Goal: Obtain resource: Obtain resource

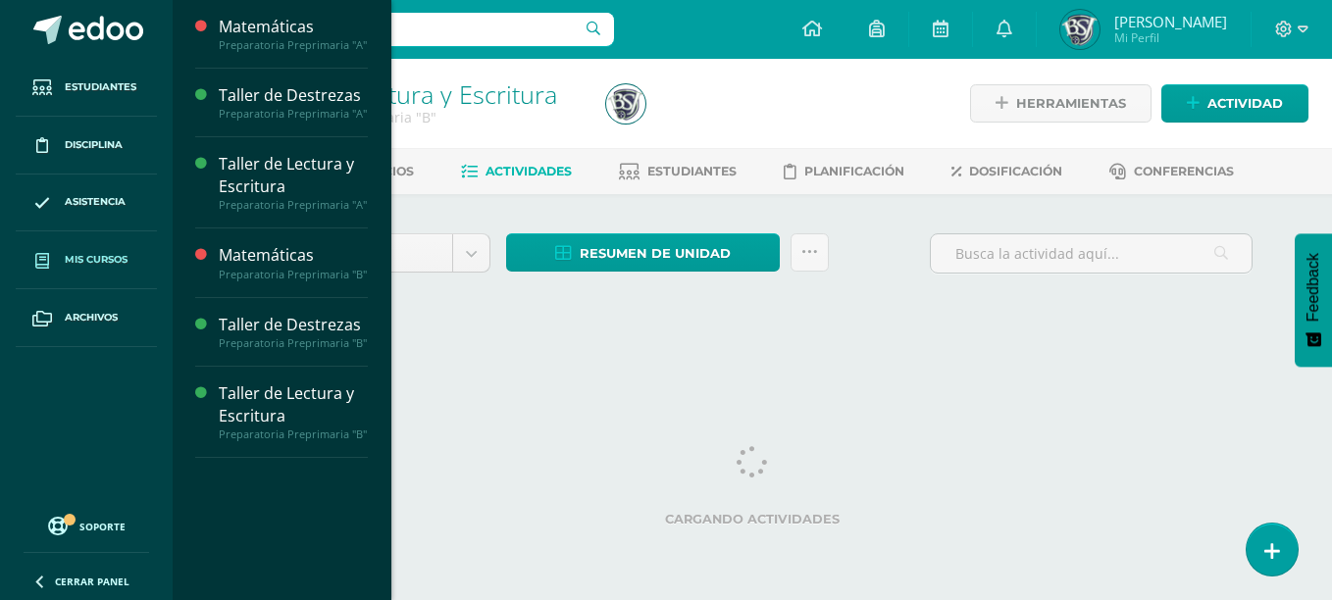
click at [98, 266] on span "Mis cursos" at bounding box center [96, 260] width 63 height 16
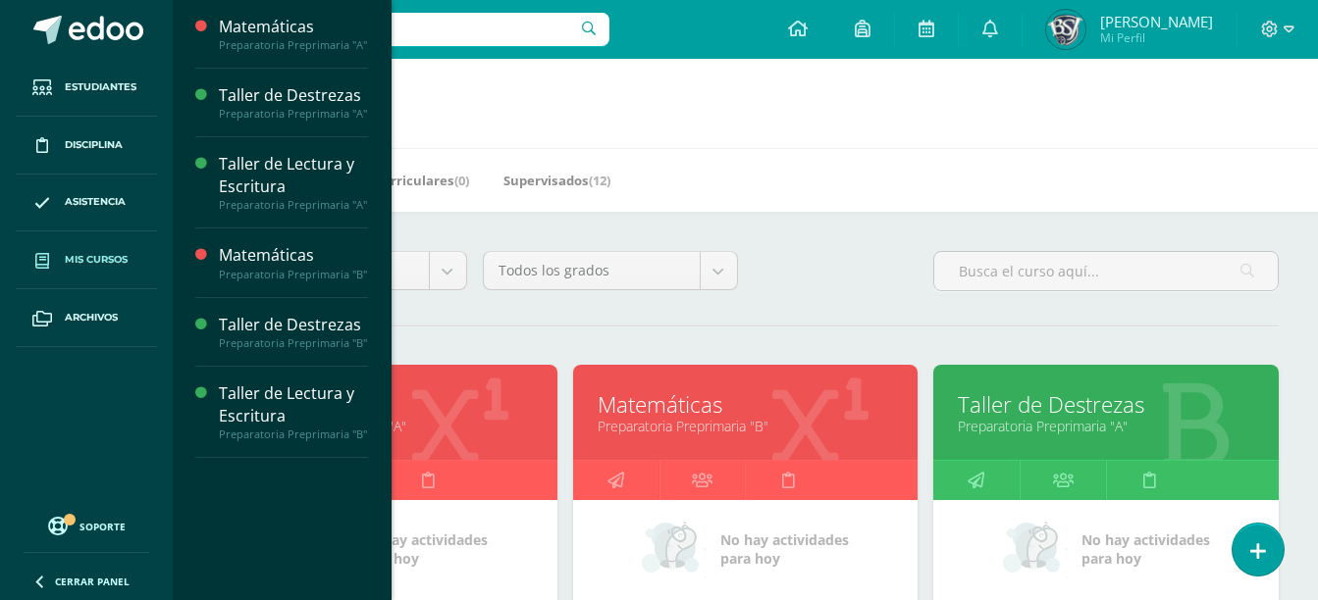
click at [435, 431] on link "Preparatoria Preprimaria "A"" at bounding box center [384, 426] width 296 height 19
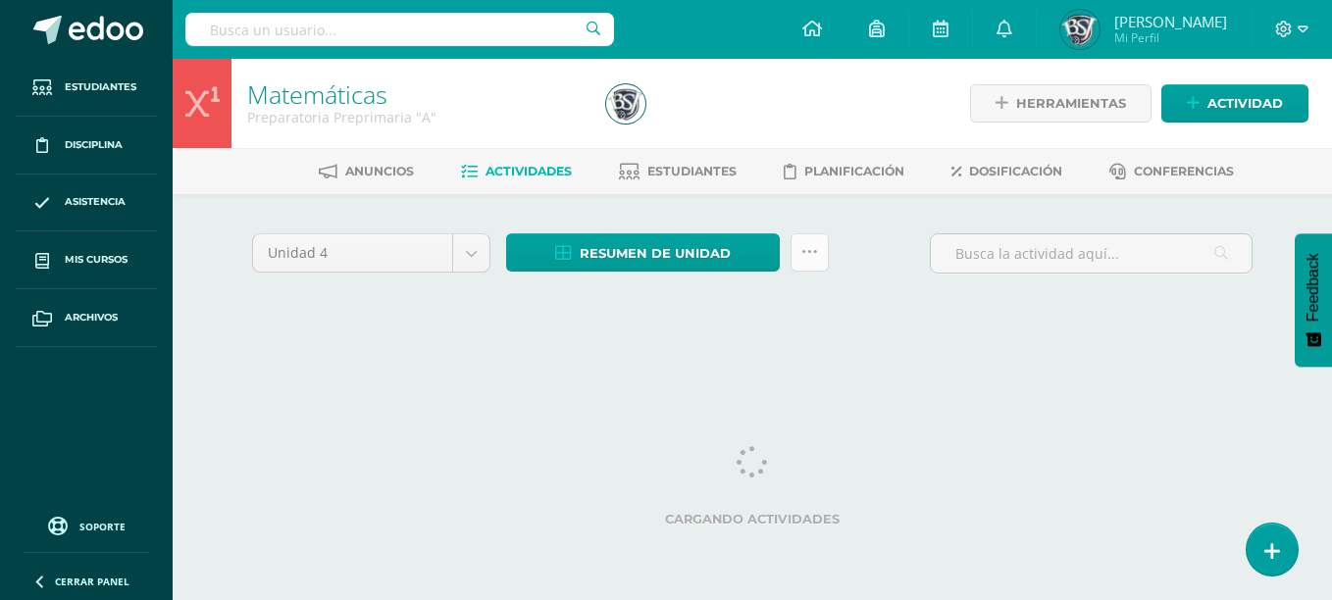
click at [797, 266] on link at bounding box center [810, 252] width 38 height 38
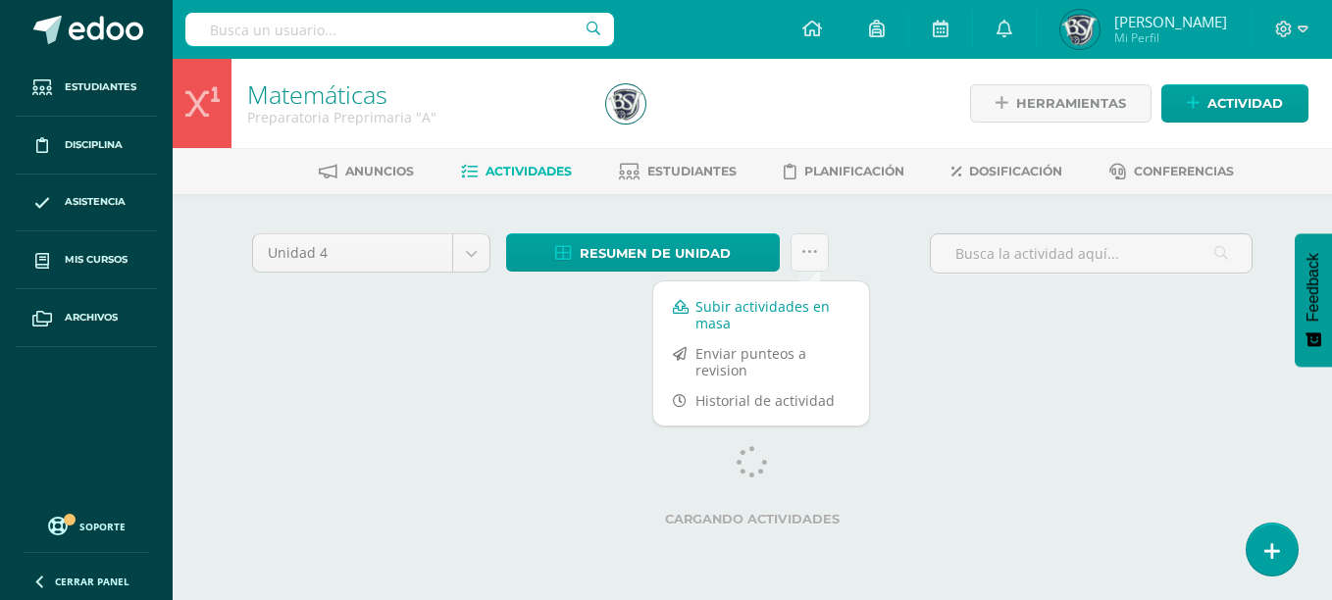
click at [802, 310] on link "Subir actividades en masa" at bounding box center [761, 314] width 216 height 47
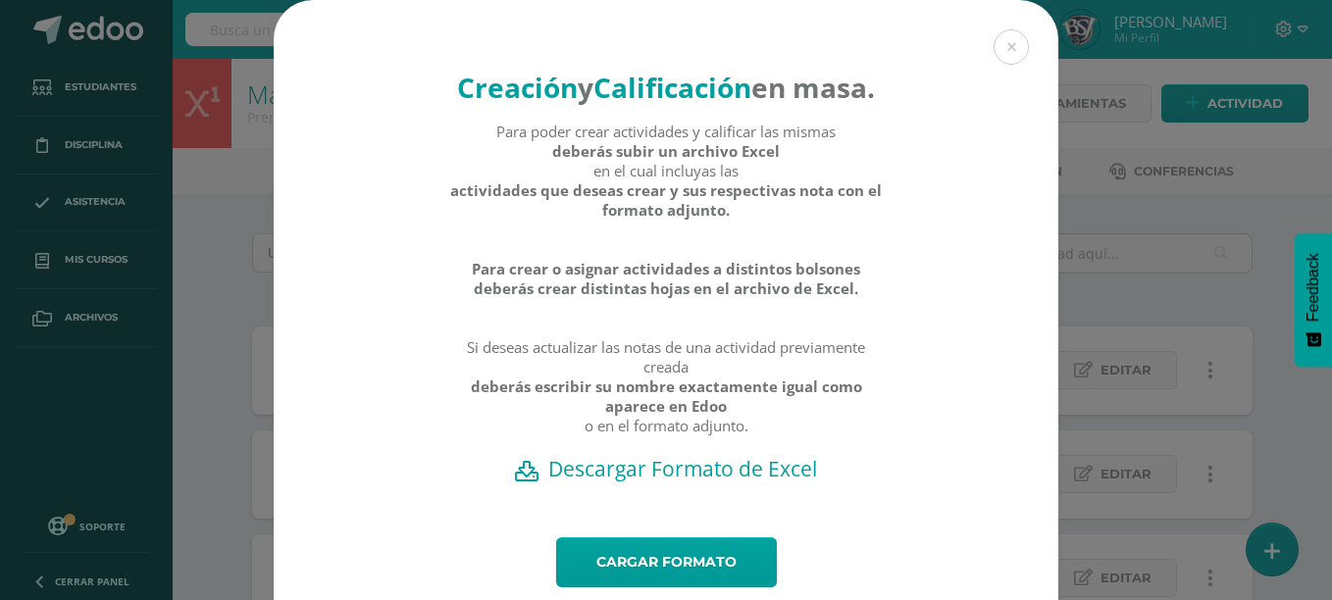
click at [731, 483] on h2 "Descargar Formato de Excel" at bounding box center [666, 468] width 716 height 27
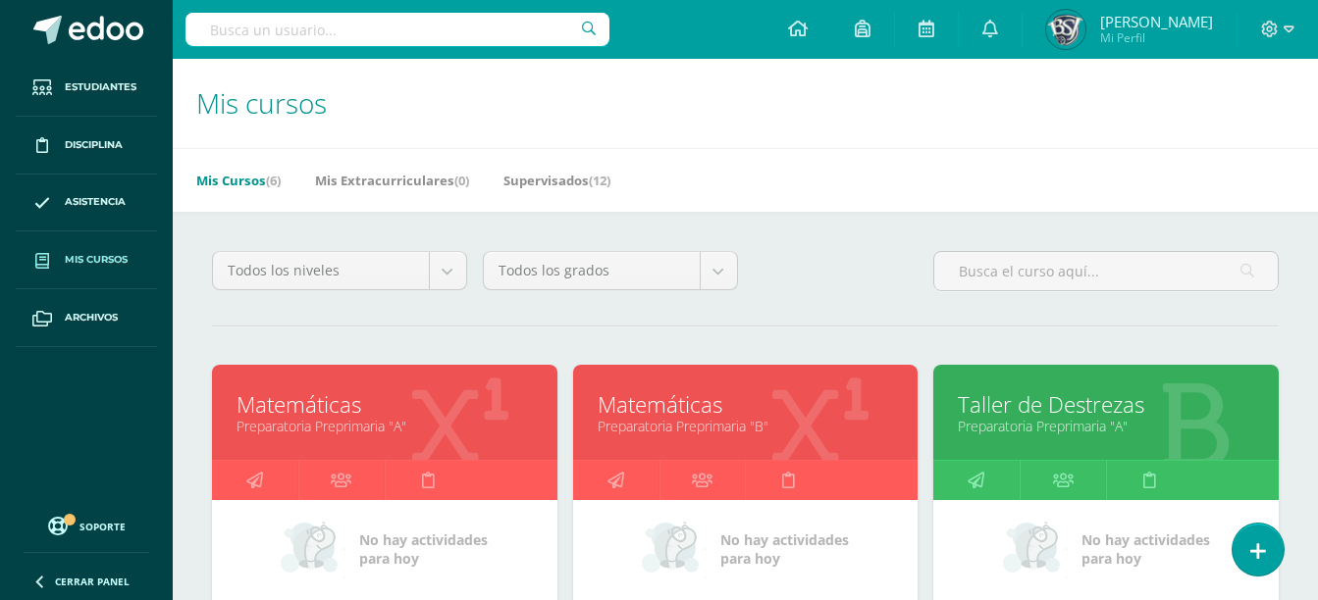
click at [1147, 392] on link "Taller de Destrezas" at bounding box center [1106, 404] width 296 height 30
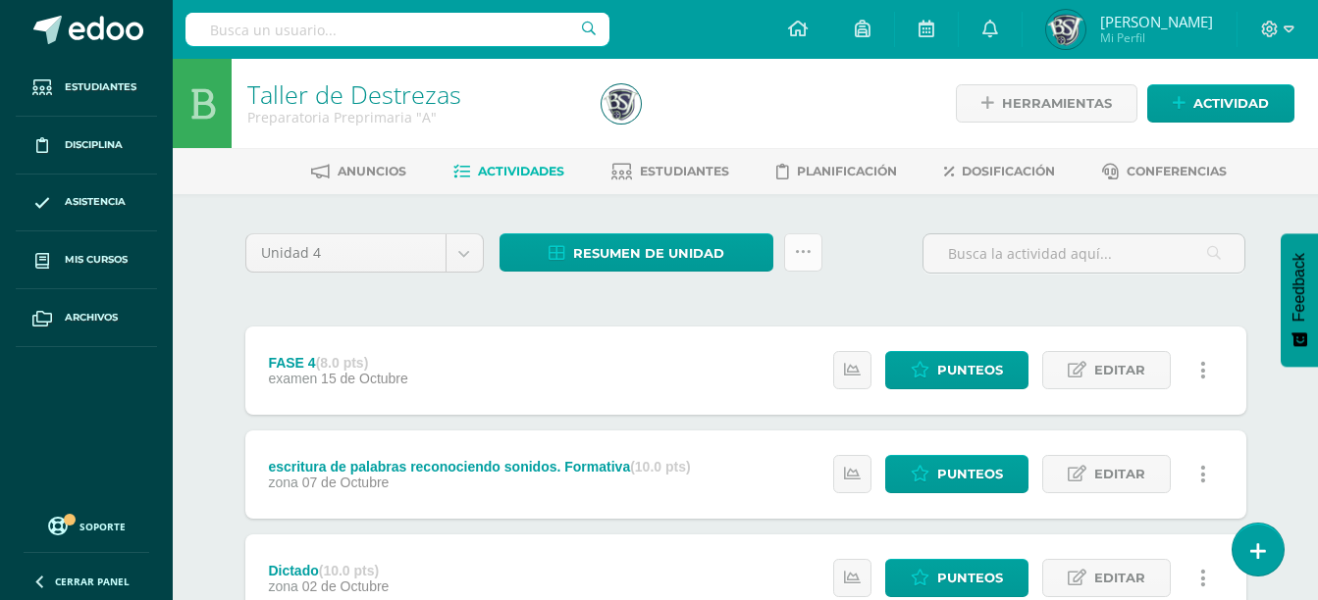
click at [820, 256] on link at bounding box center [803, 252] width 38 height 38
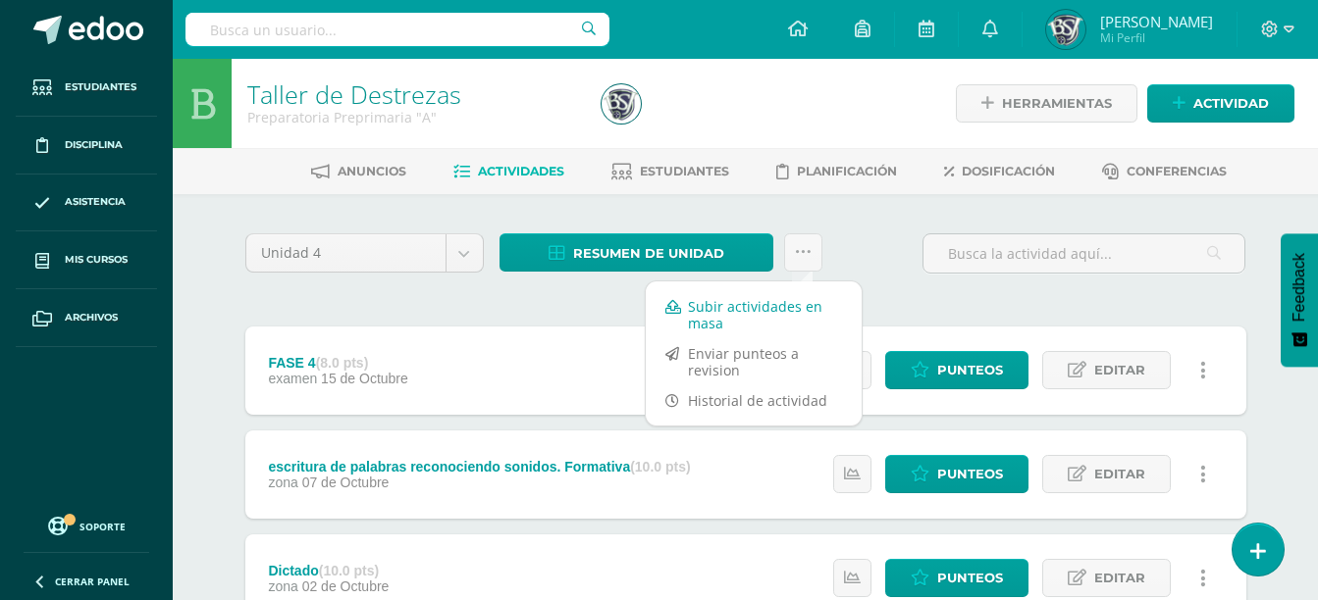
click at [756, 311] on link "Subir actividades en masa" at bounding box center [754, 314] width 216 height 47
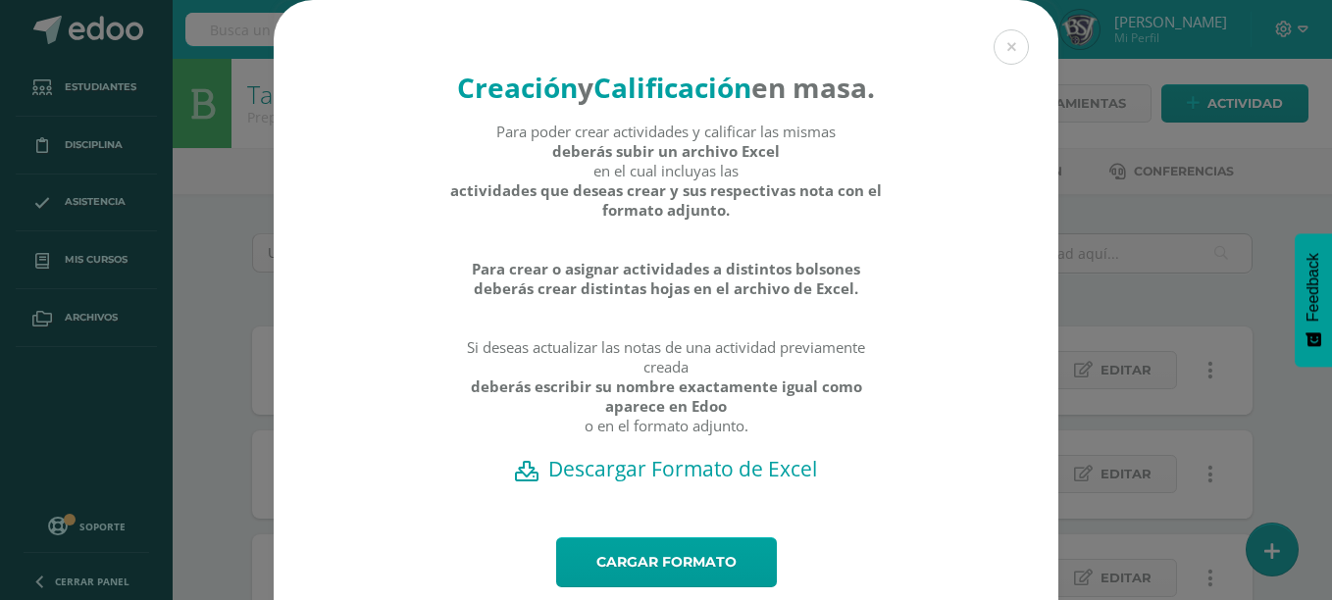
click at [685, 483] on h2 "Descargar Formato de Excel" at bounding box center [666, 468] width 716 height 27
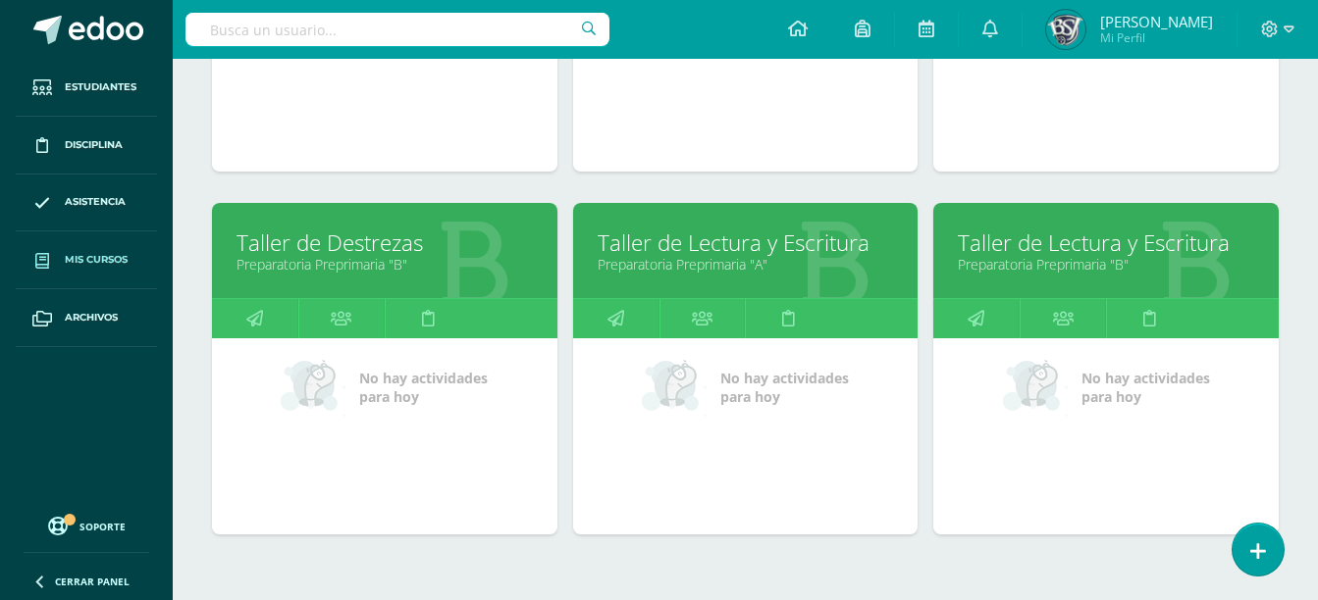
scroll to position [586, 0]
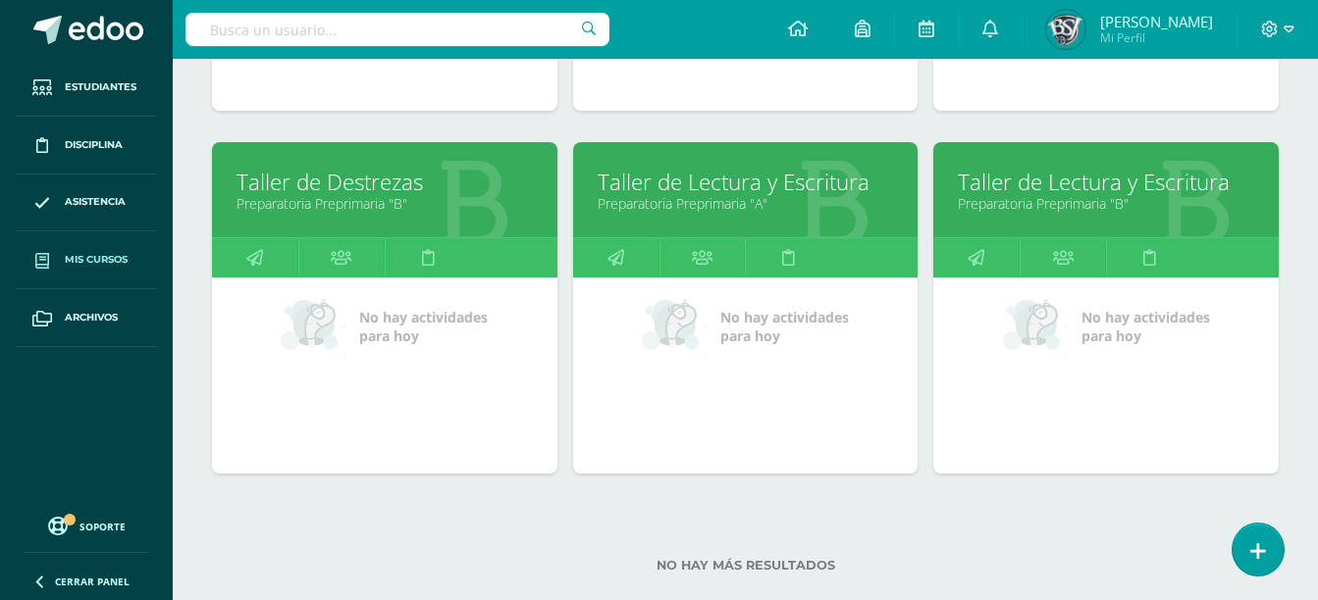
click at [790, 172] on link "Taller de Lectura y Escritura" at bounding box center [745, 182] width 296 height 30
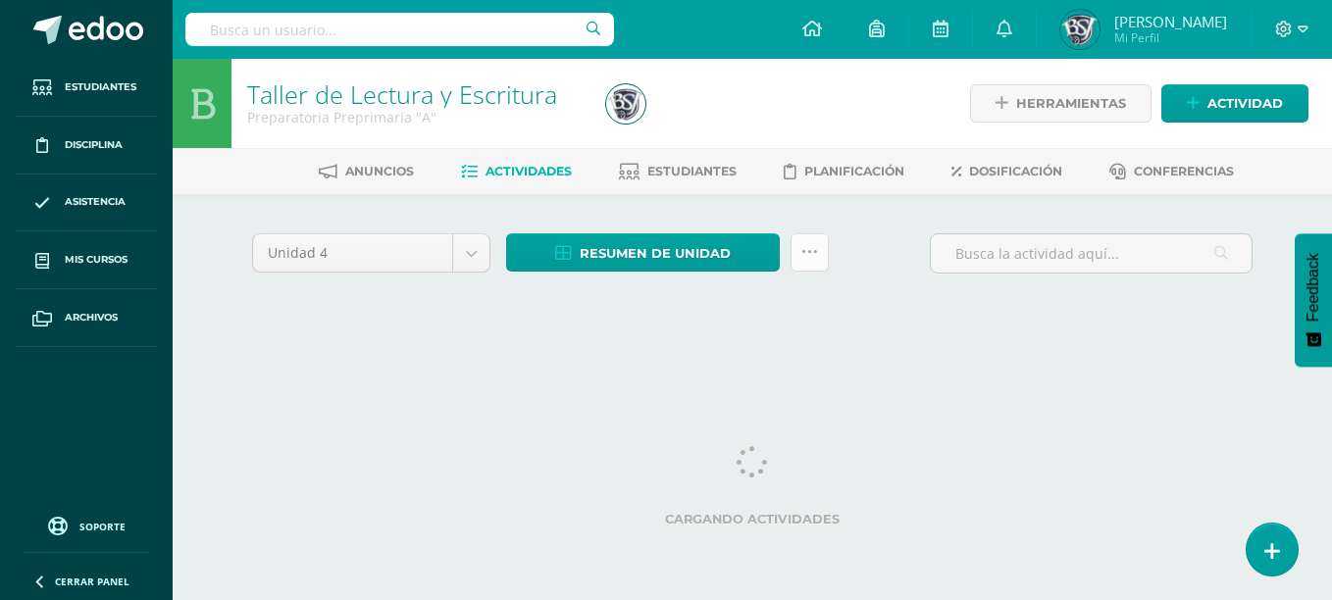
click at [809, 252] on icon at bounding box center [810, 252] width 17 height 17
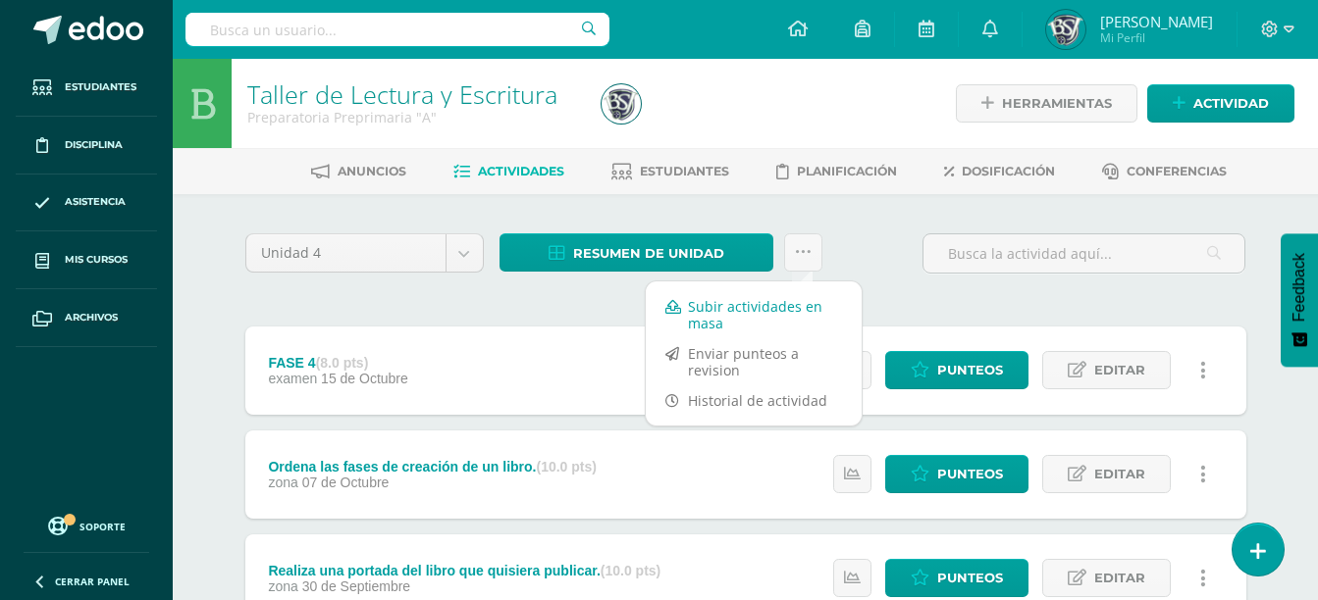
click at [759, 310] on link "Subir actividades en masa" at bounding box center [754, 314] width 216 height 47
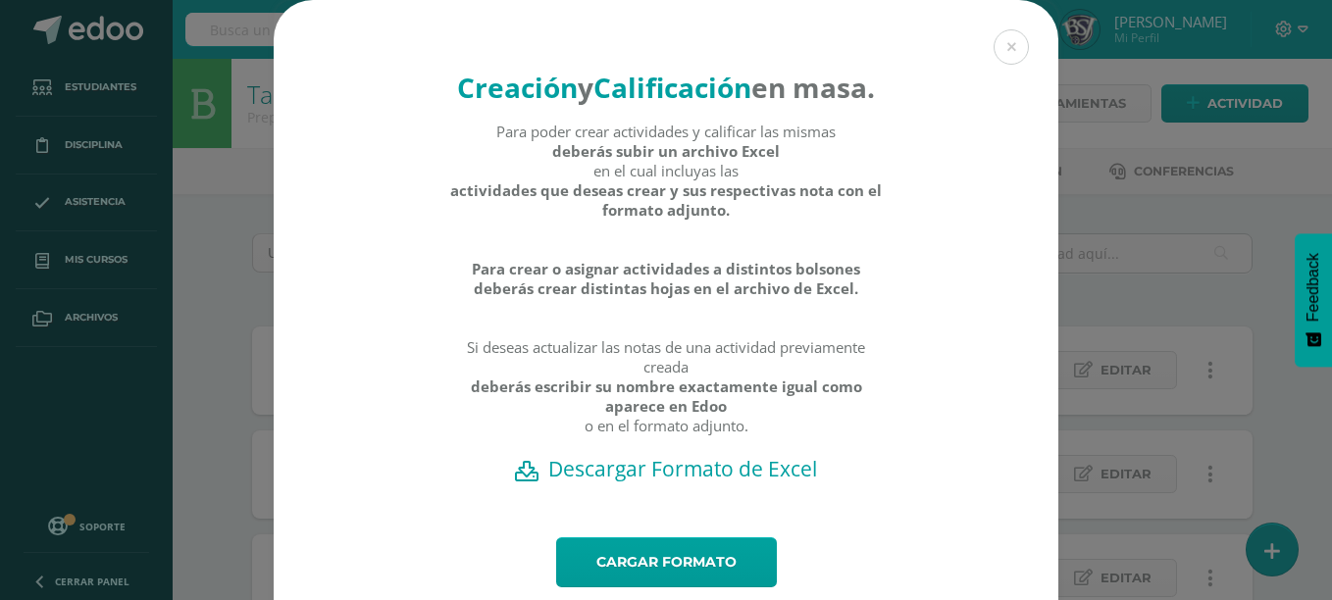
click at [755, 483] on h2 "Descargar Formato de Excel" at bounding box center [666, 468] width 716 height 27
